Goal: Navigation & Orientation: Find specific page/section

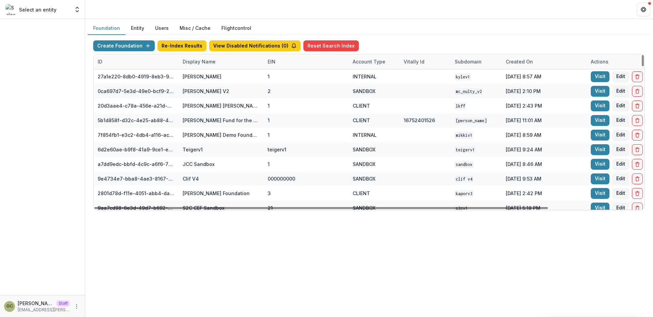
click at [197, 62] on div "Display Name" at bounding box center [198, 61] width 41 height 7
click at [208, 79] on input at bounding box center [221, 77] width 82 height 11
type input "***"
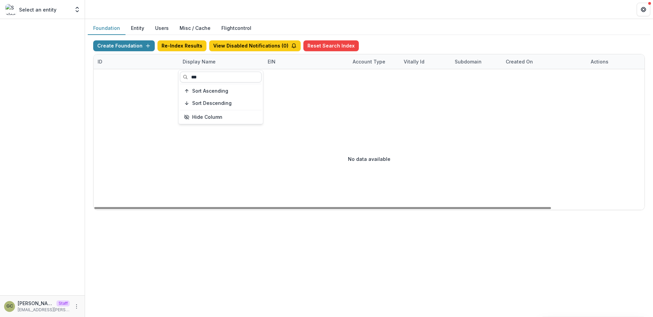
click at [241, 76] on input "***" at bounding box center [221, 77] width 82 height 11
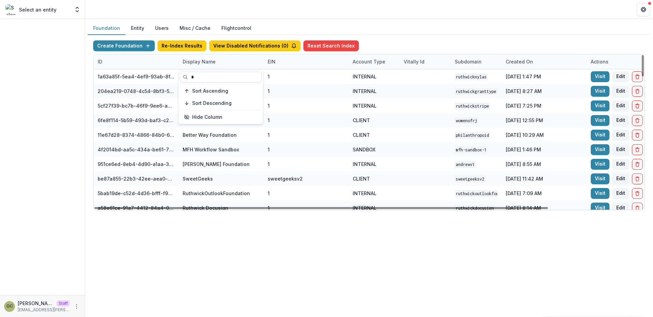
type input "*"
click at [242, 61] on div "Display Name" at bounding box center [220, 61] width 85 height 15
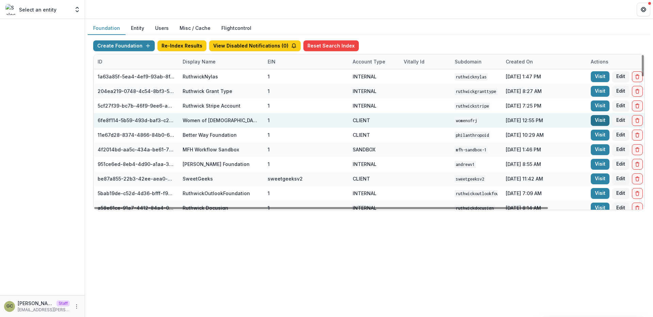
click at [598, 119] on link "Visit" at bounding box center [599, 120] width 19 height 11
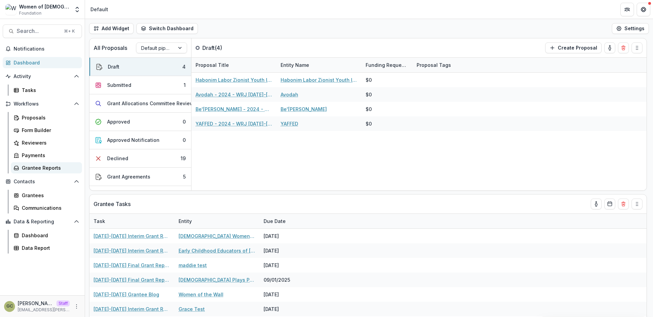
click at [47, 169] on div "Grantee Reports" at bounding box center [49, 168] width 55 height 7
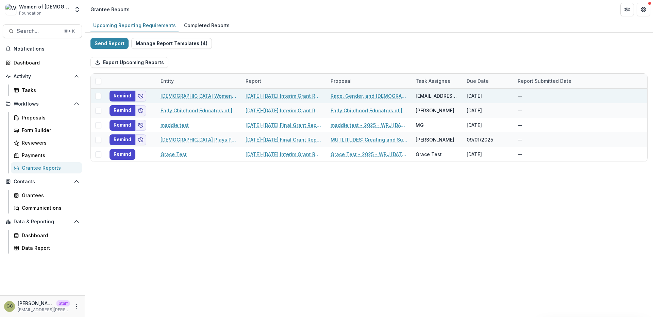
click at [264, 97] on link "[DATE]-[DATE] Interim Grant Report" at bounding box center [283, 95] width 77 height 7
select select "********"
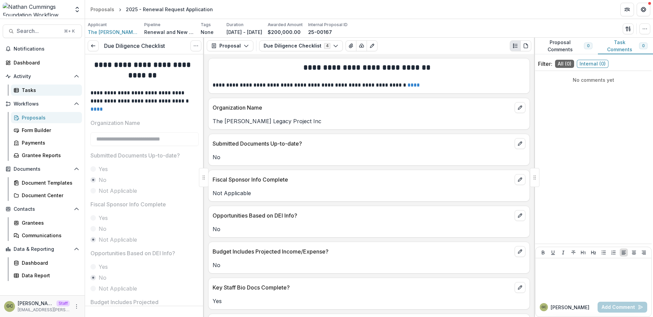
click at [31, 89] on div "Tasks" at bounding box center [49, 90] width 55 height 7
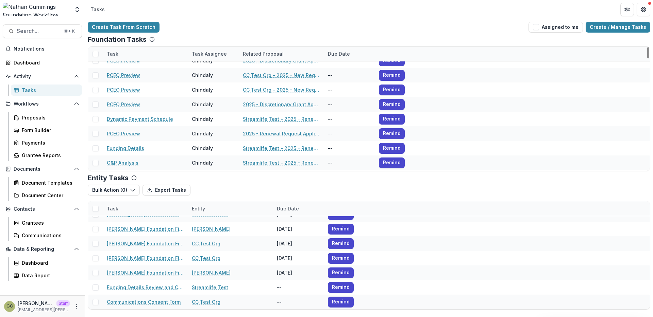
scroll to position [1601, 0]
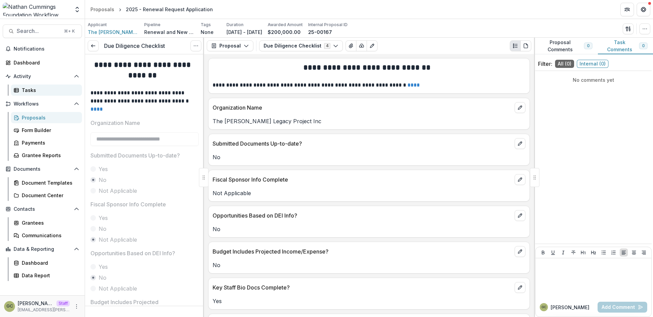
click at [46, 89] on div "Tasks" at bounding box center [49, 90] width 55 height 7
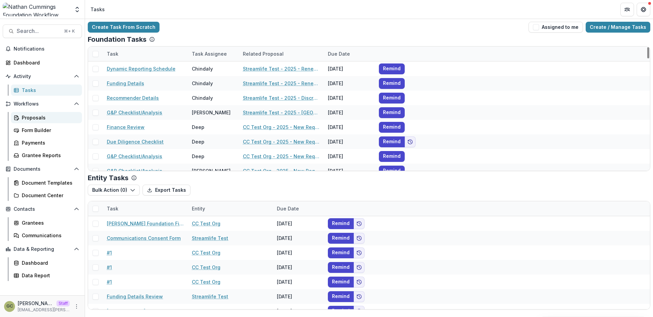
click at [31, 119] on div "Proposals" at bounding box center [49, 117] width 55 height 7
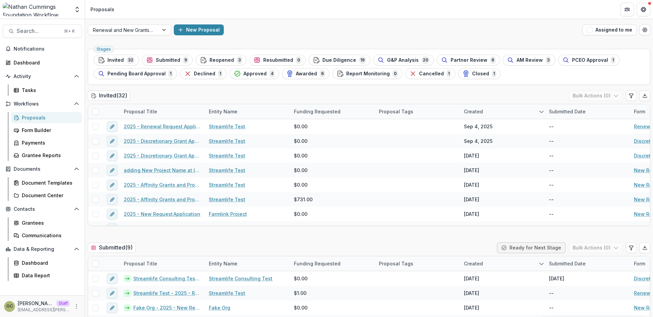
click at [186, 96] on div "Invited ( 32 ) Bulk Actions ( 0 )" at bounding box center [369, 97] width 562 height 14
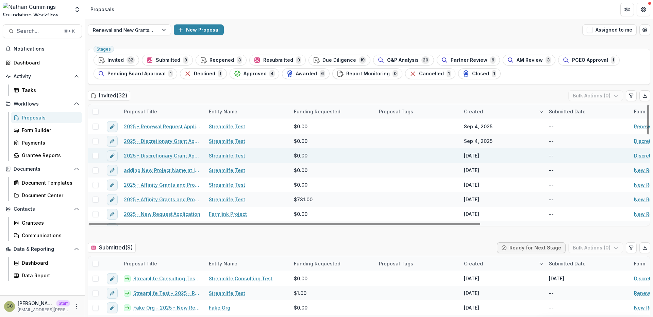
scroll to position [87, 0]
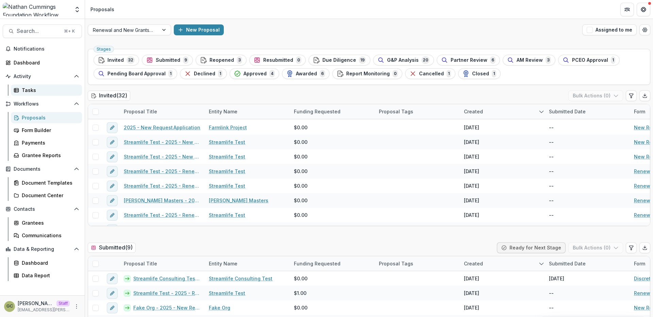
click at [30, 92] on div "Tasks" at bounding box center [49, 90] width 55 height 7
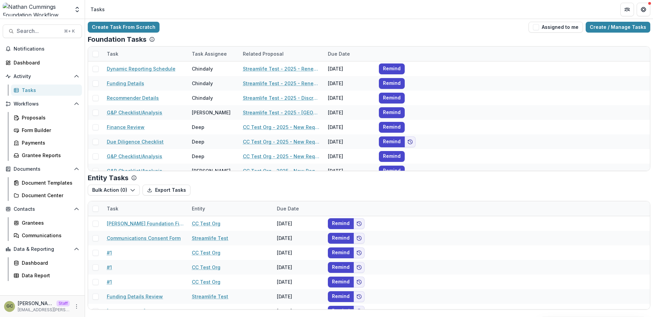
click at [50, 92] on div "Tasks" at bounding box center [49, 90] width 55 height 7
